Goal: Task Accomplishment & Management: Complete application form

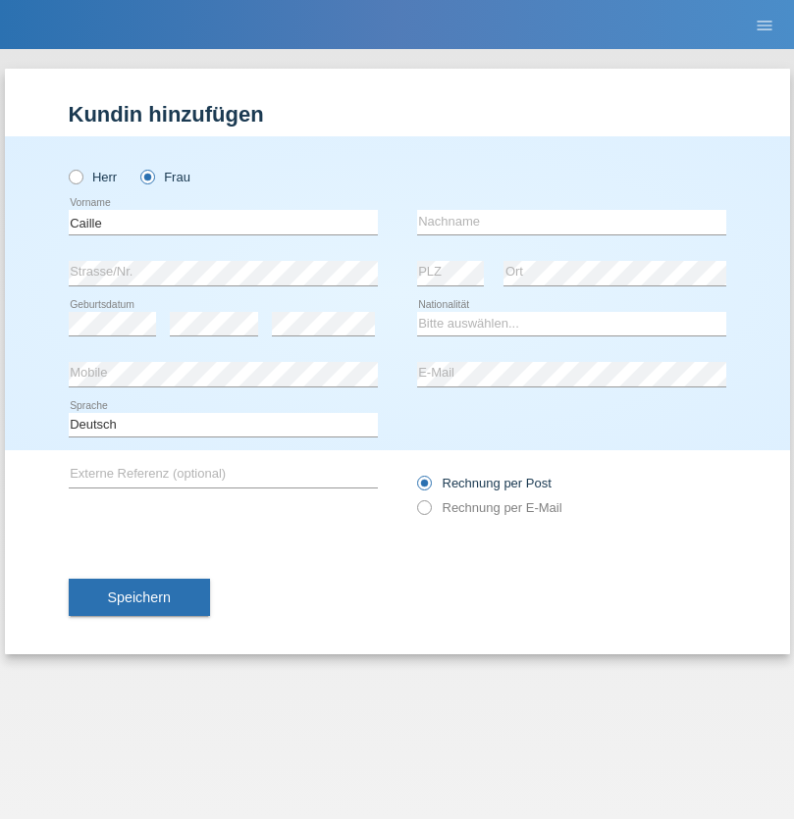
type input "Caille"
click at [571, 222] on input "text" at bounding box center [571, 222] width 309 height 25
type input "[PERSON_NAME]"
select select "CH"
radio input "true"
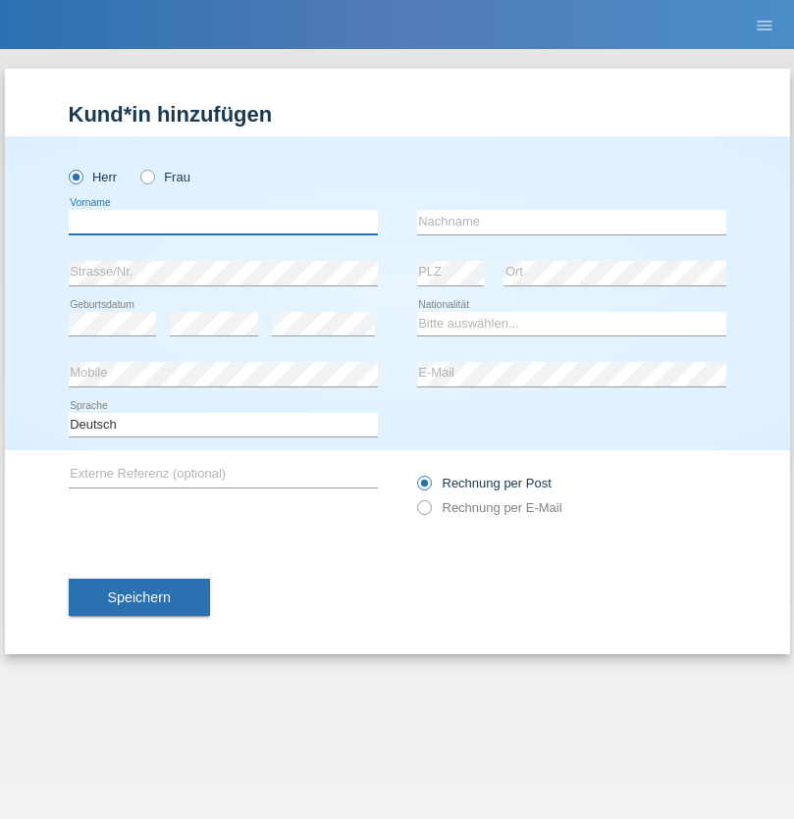
click at [223, 222] on input "text" at bounding box center [223, 222] width 309 height 25
type input "firat"
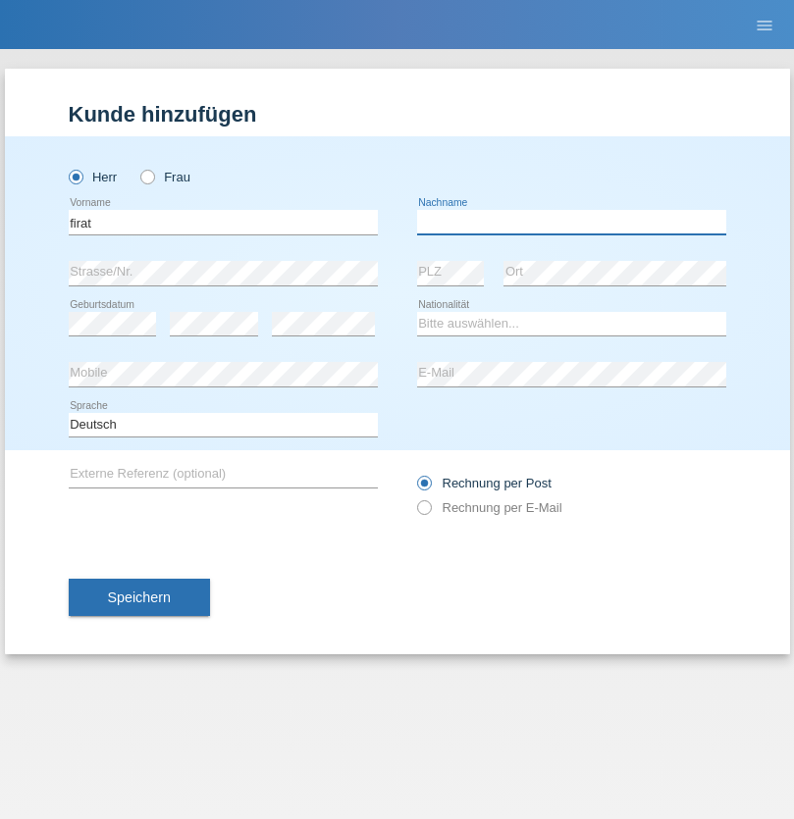
click at [571, 222] on input "text" at bounding box center [571, 222] width 309 height 25
type input "kara"
select select "CH"
radio input "true"
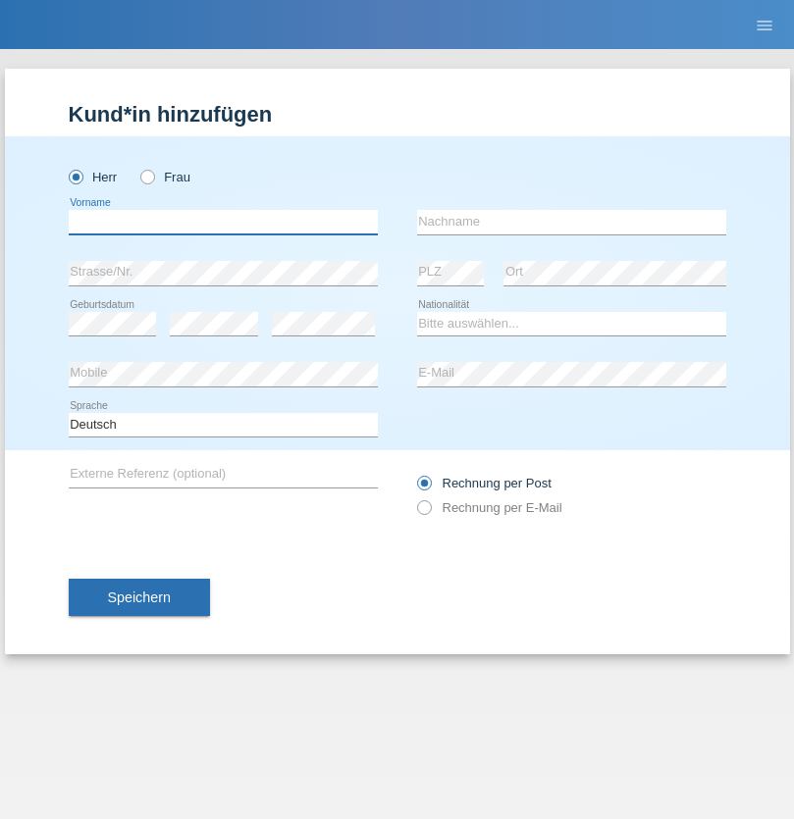
click at [223, 222] on input "text" at bounding box center [223, 222] width 309 height 25
type input "Kevin"
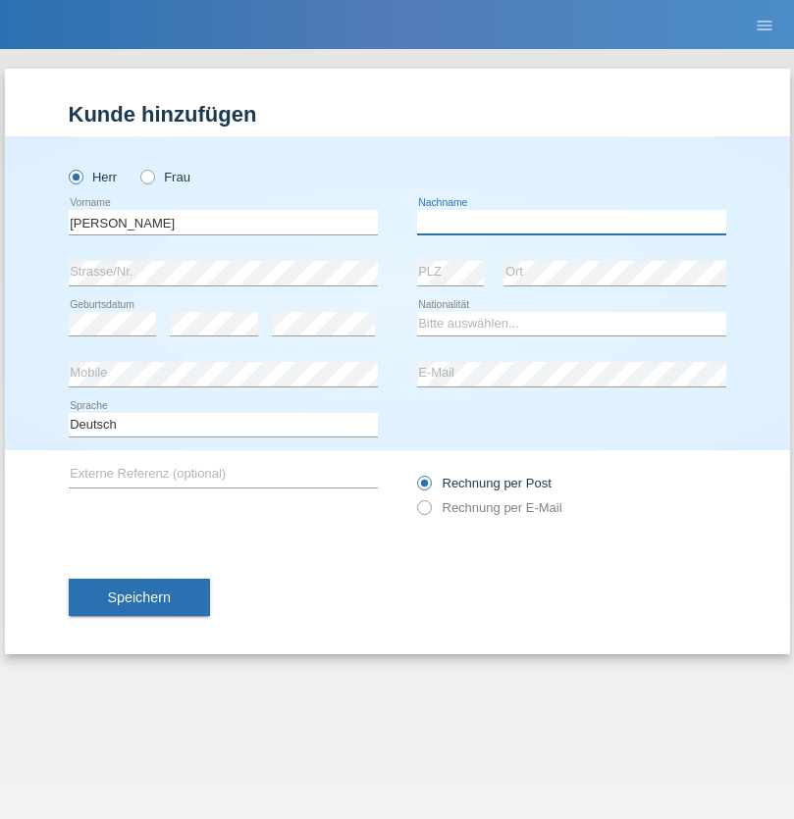
click at [571, 222] on input "text" at bounding box center [571, 222] width 309 height 25
type input "Ferhati"
select select "DE"
select select "C"
select select "14"
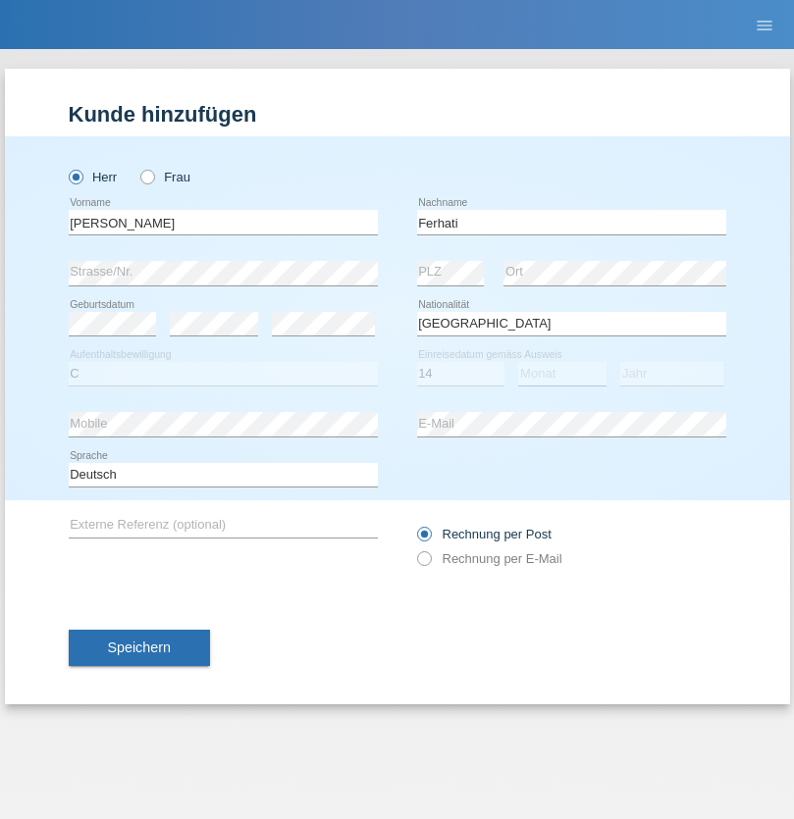
select select "02"
select select "2021"
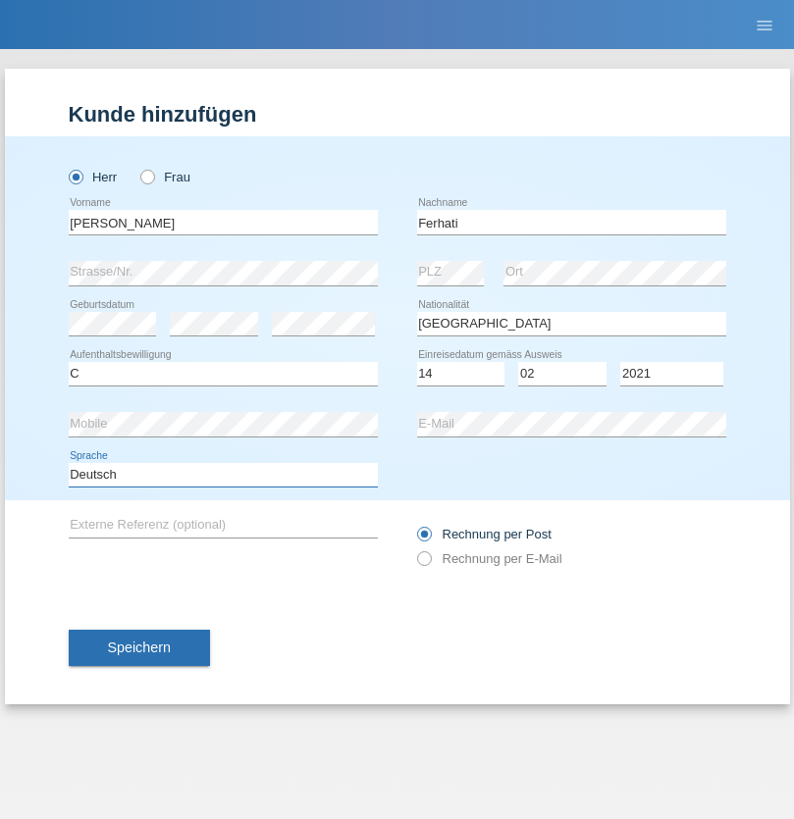
select select "en"
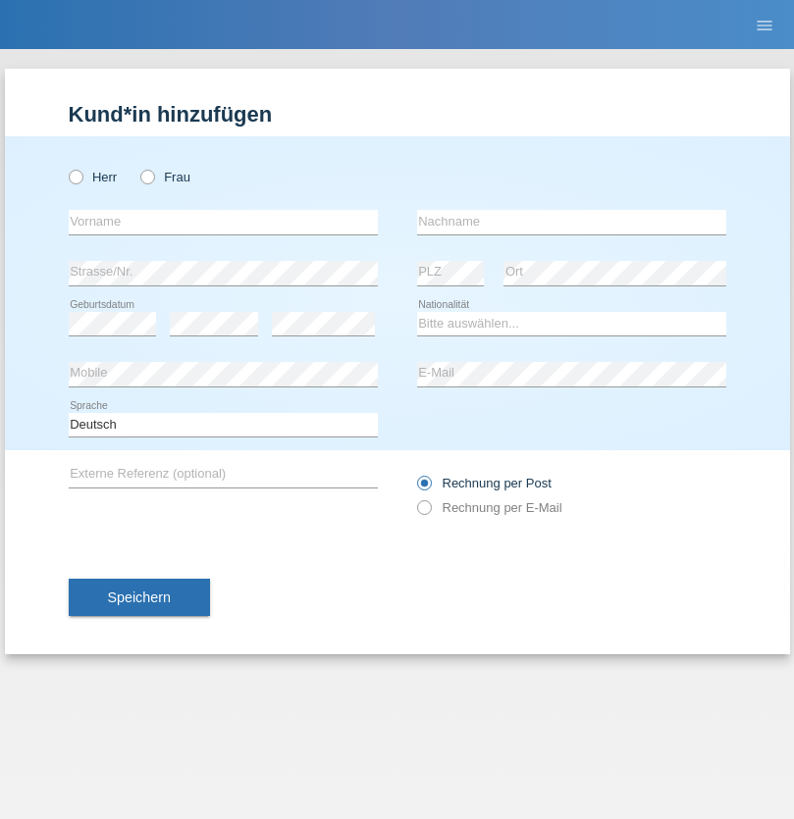
radio input "true"
click at [223, 222] on input "text" at bounding box center [223, 222] width 309 height 25
type input "Bogdan"
click at [571, 222] on input "text" at bounding box center [571, 222] width 309 height 25
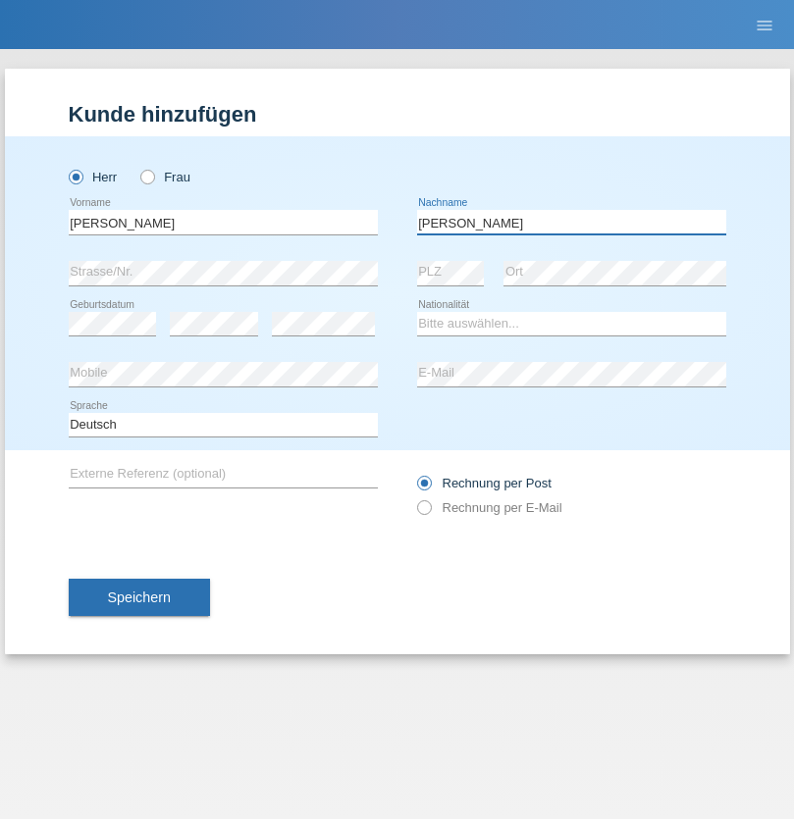
type input "Cristian"
select select "RO"
select select "C"
select select "11"
select select "02"
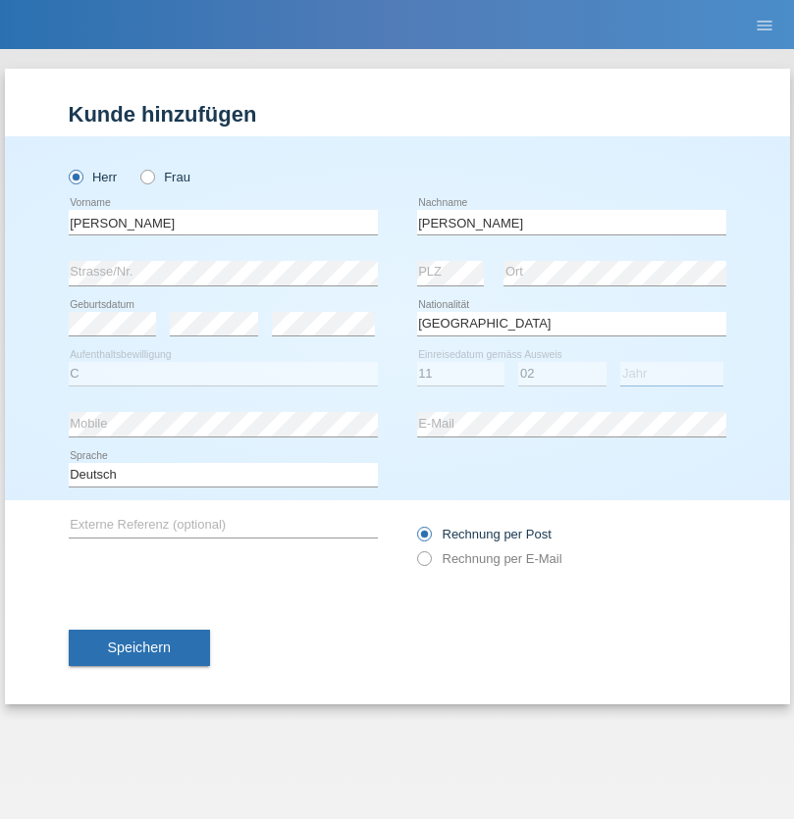
select select "2011"
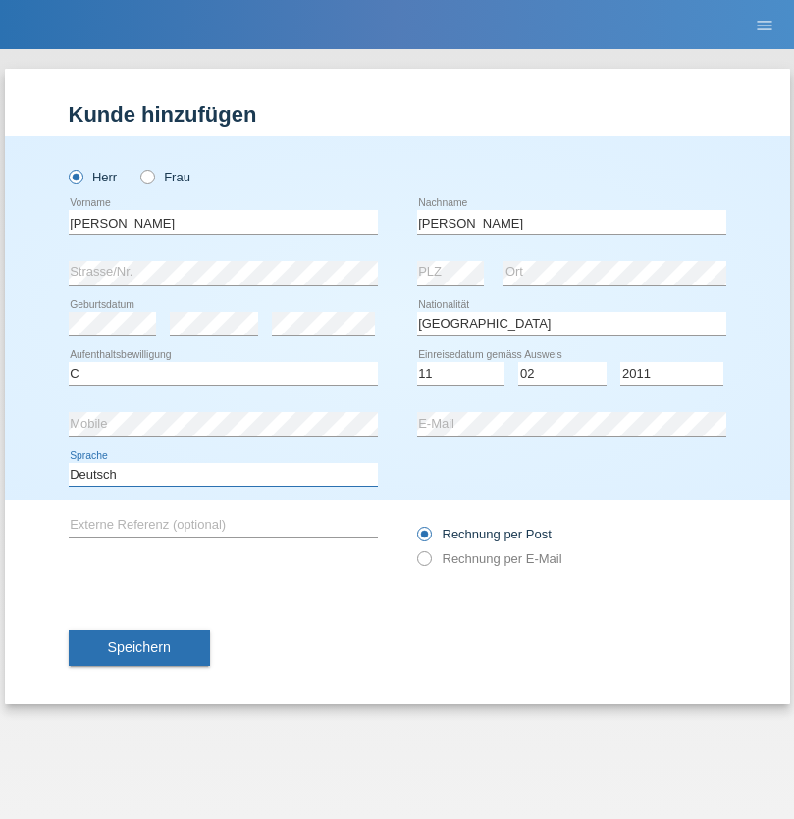
select select "en"
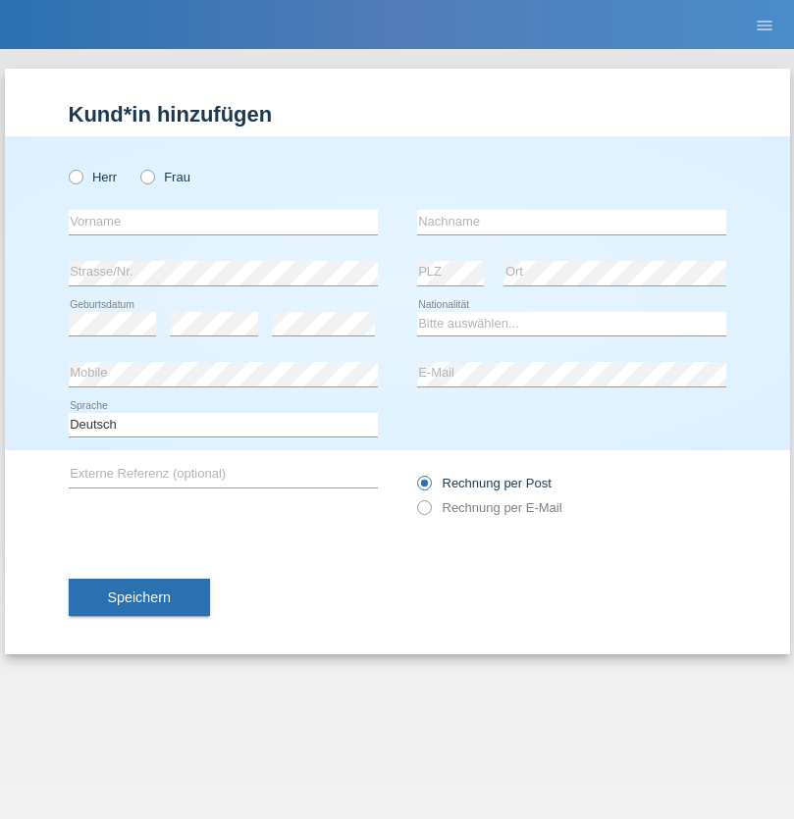
radio input "true"
click at [223, 222] on input "text" at bounding box center [223, 222] width 309 height 25
type input "[PERSON_NAME]"
click at [571, 222] on input "text" at bounding box center [571, 222] width 309 height 25
type input "Ymeri"
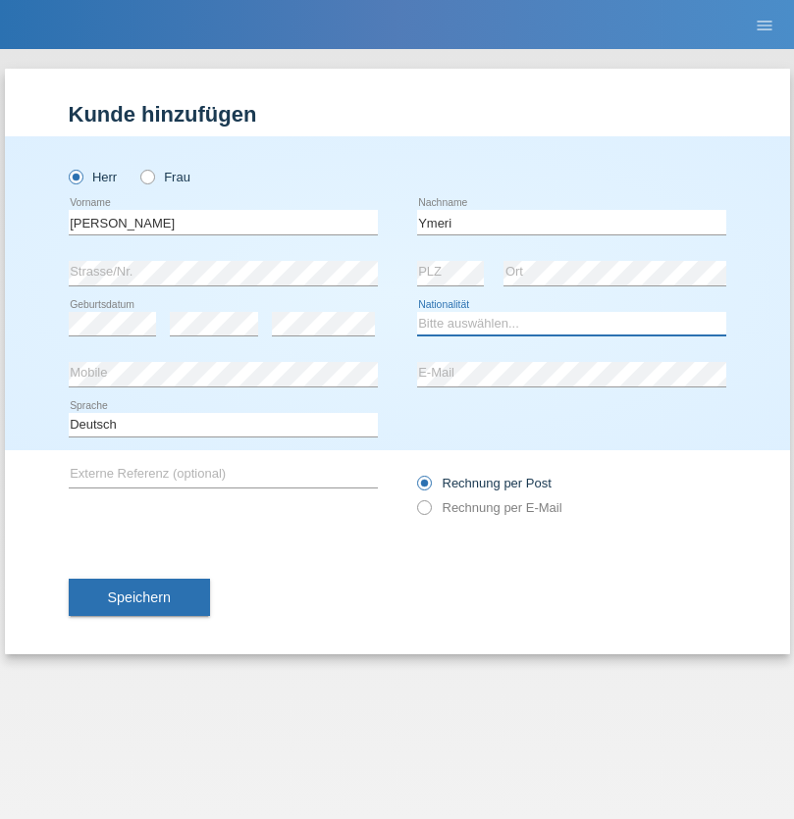
select select "XK"
select select "C"
select select "21"
select select "03"
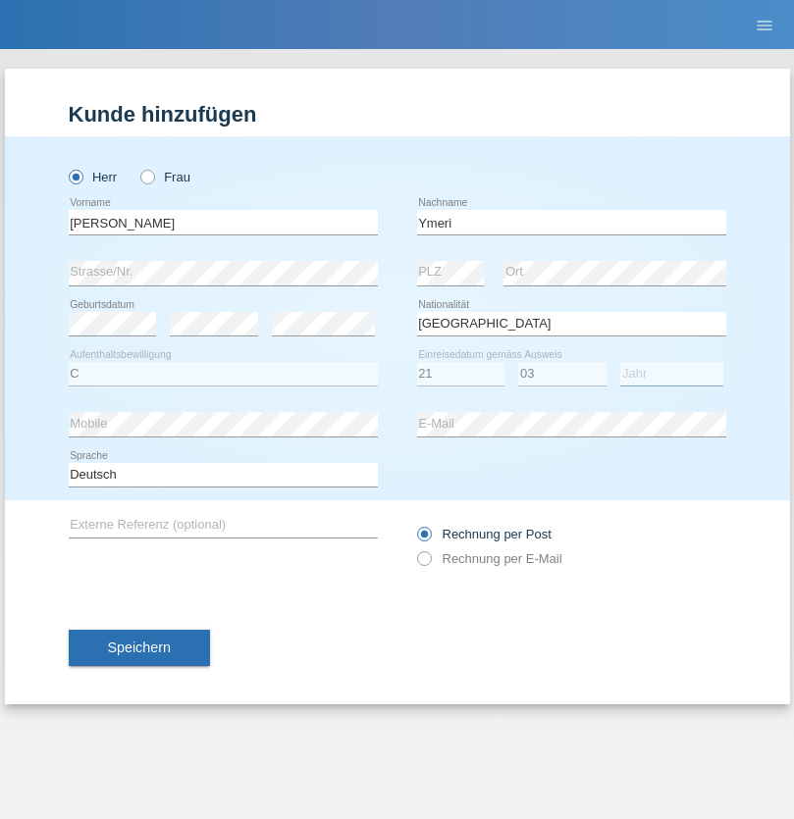
select select "1991"
